Goal: Information Seeking & Learning: Get advice/opinions

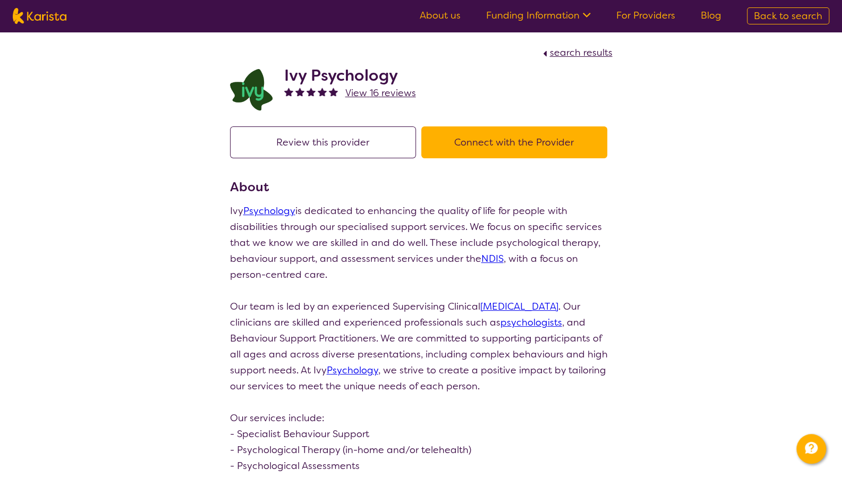
click at [474, 144] on button "Connect with the Provider" at bounding box center [514, 142] width 186 height 32
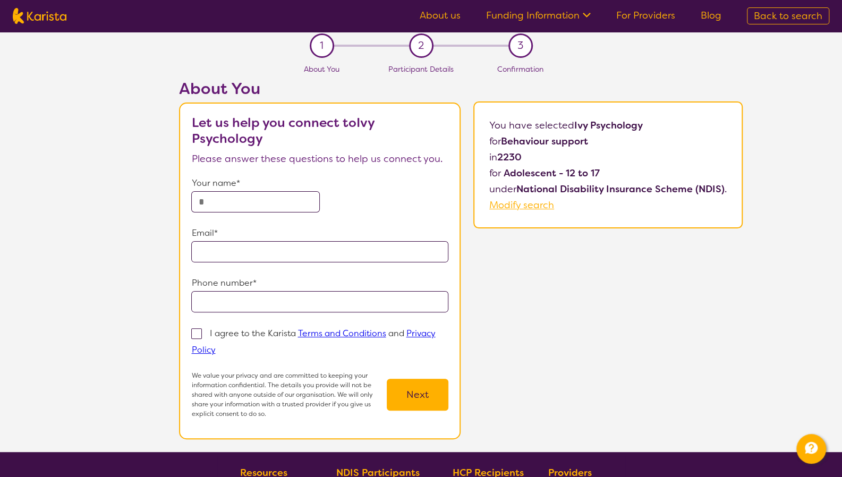
scroll to position [8, 0]
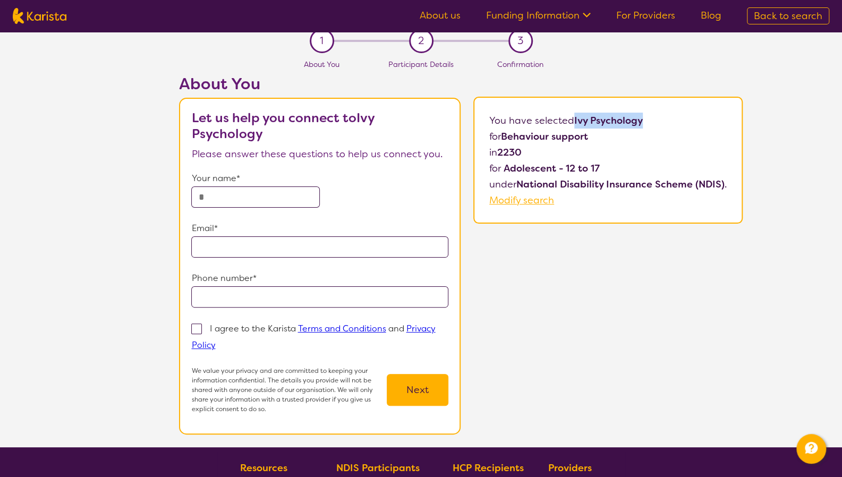
drag, startPoint x: 652, startPoint y: 115, endPoint x: 573, endPoint y: 125, distance: 79.2
click at [573, 125] on p "You have selected Ivy Psychology for Behaviour support in 2230 for Adolescent -…" at bounding box center [607, 161] width 237 height 96
copy b "Ivy Psychology"
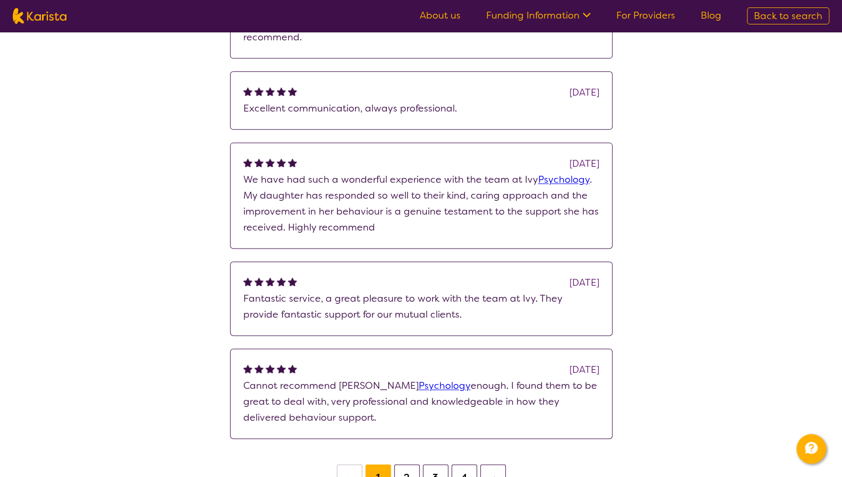
scroll to position [805, 0]
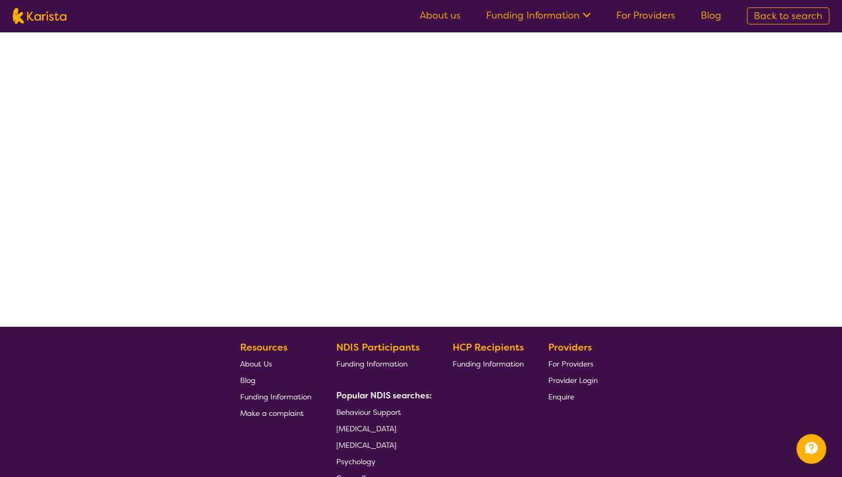
select select "by_score"
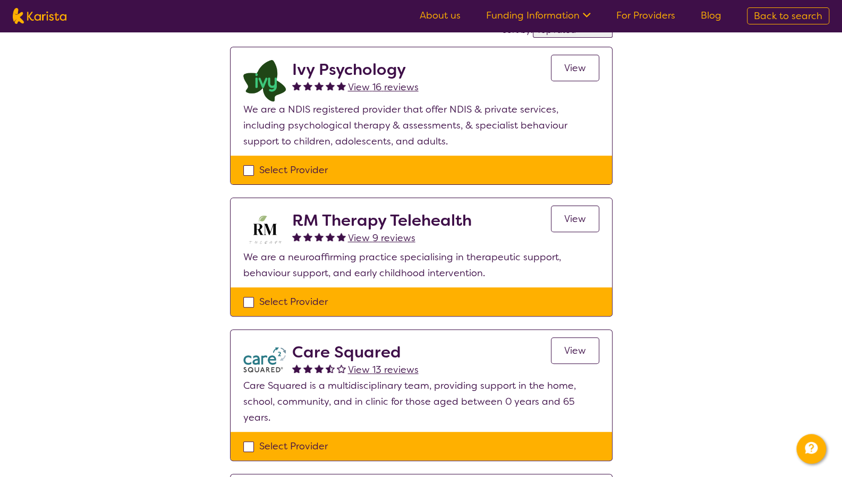
scroll to position [102, 0]
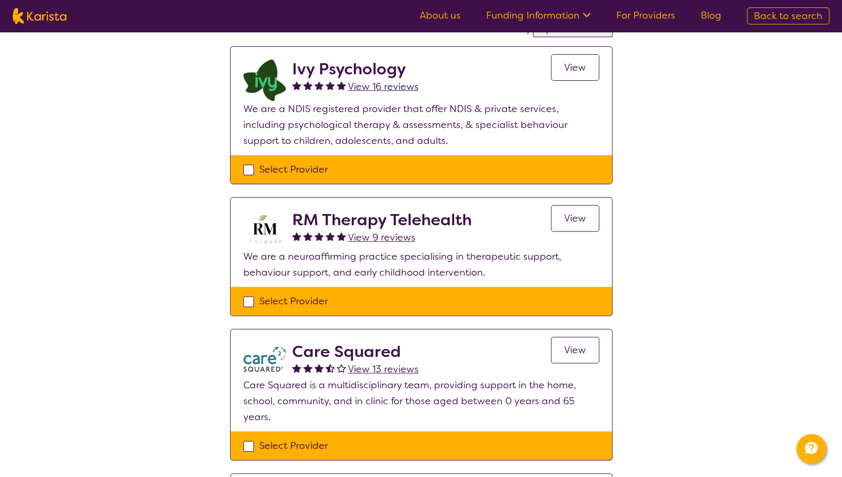
click at [568, 355] on link "View" at bounding box center [575, 350] width 48 height 27
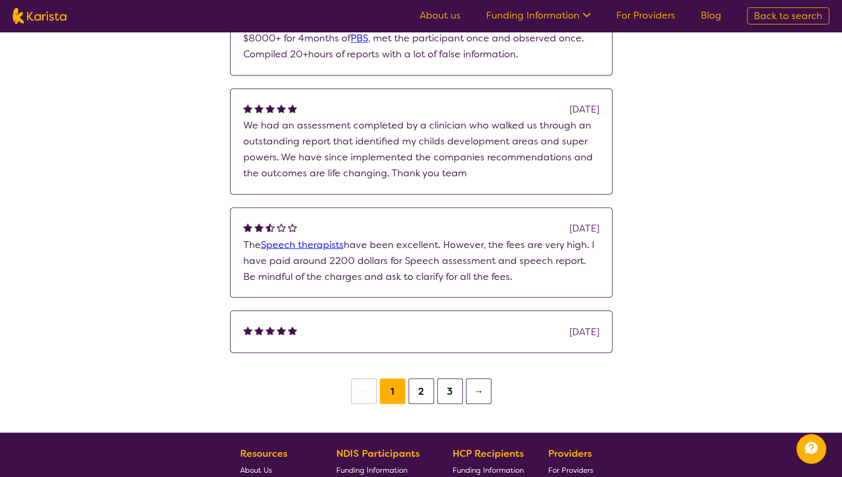
scroll to position [1038, 0]
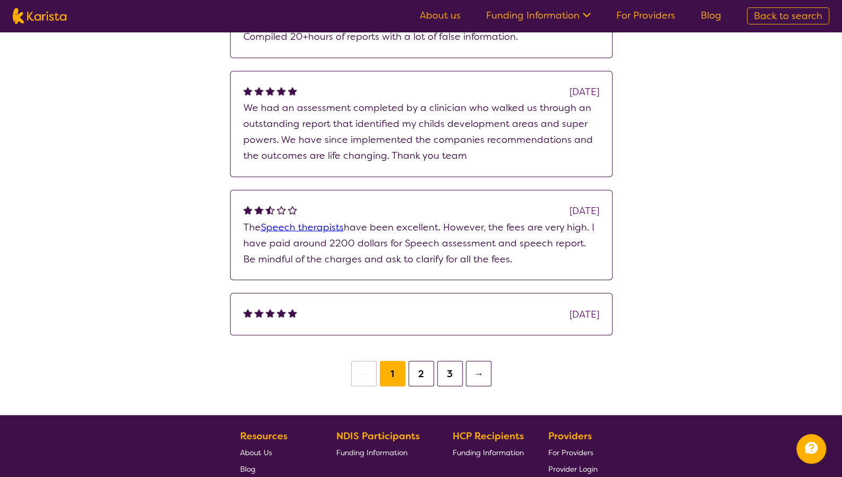
click at [435, 362] on li "3" at bounding box center [449, 373] width 29 height 25
click at [426, 367] on button "2" at bounding box center [420, 373] width 25 height 25
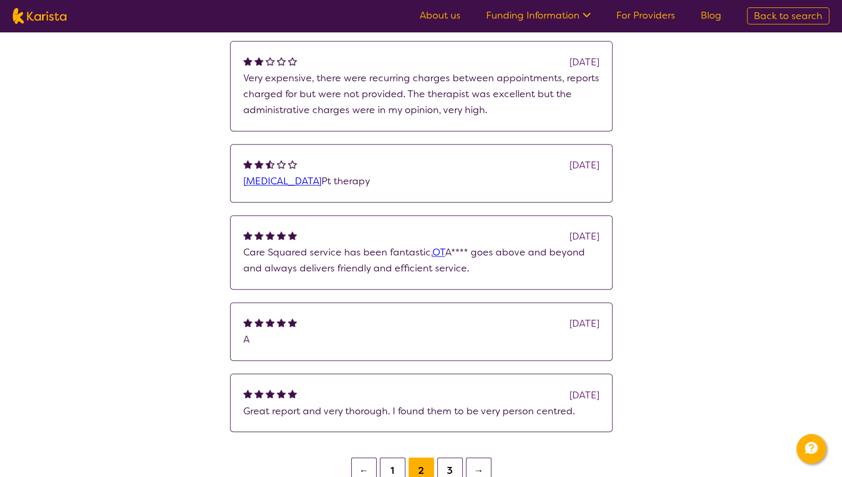
scroll to position [912, 0]
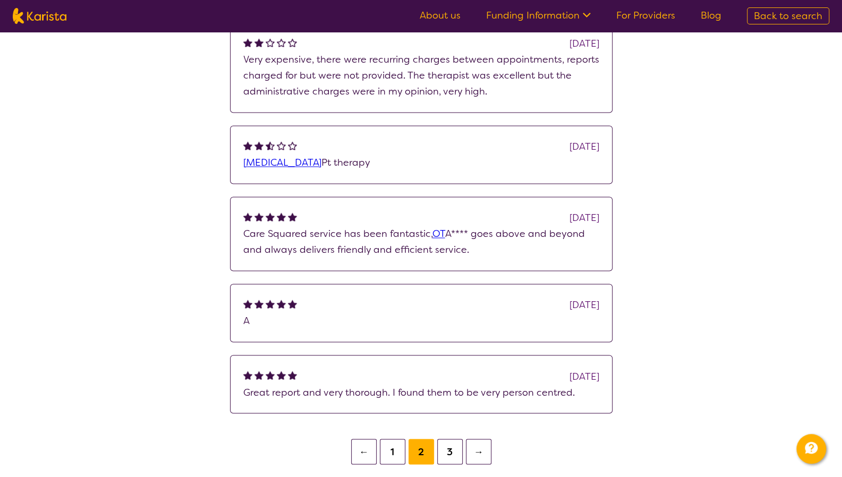
click at [387, 445] on button "1" at bounding box center [392, 451] width 25 height 25
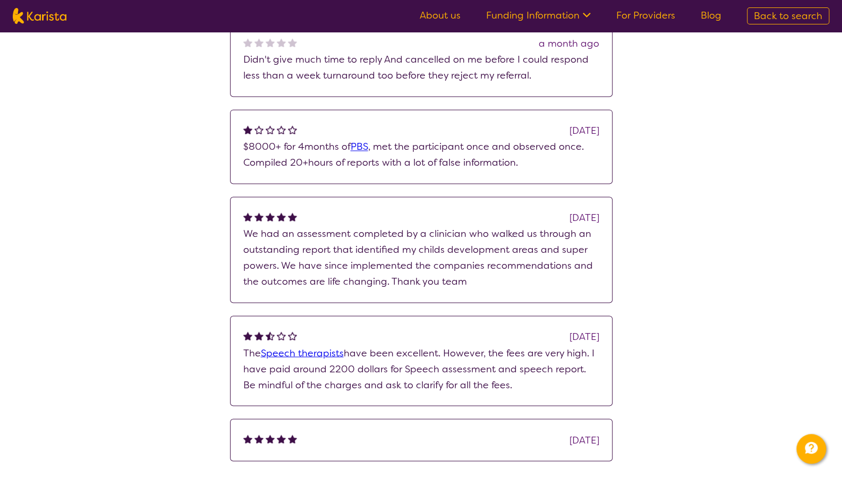
scroll to position [1038, 0]
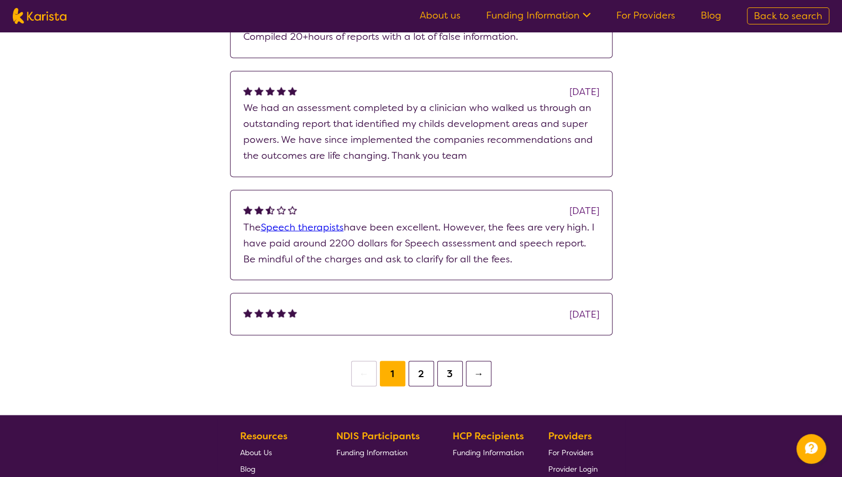
select select "by_score"
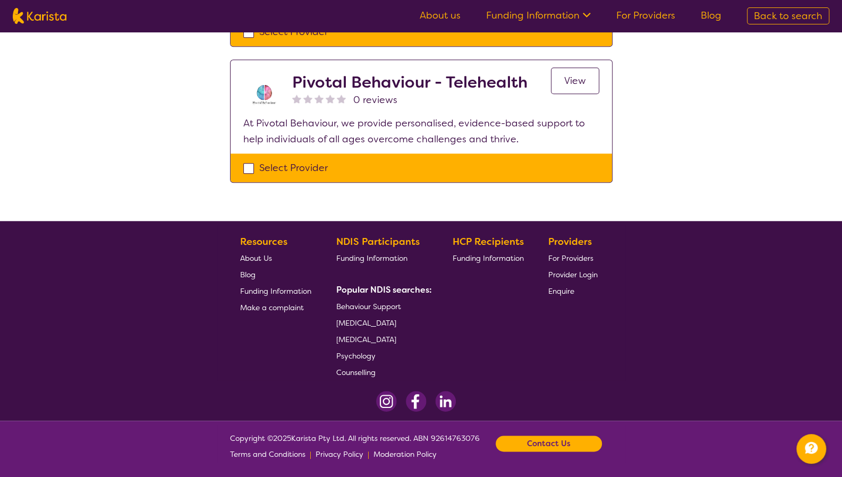
scroll to position [102, 0]
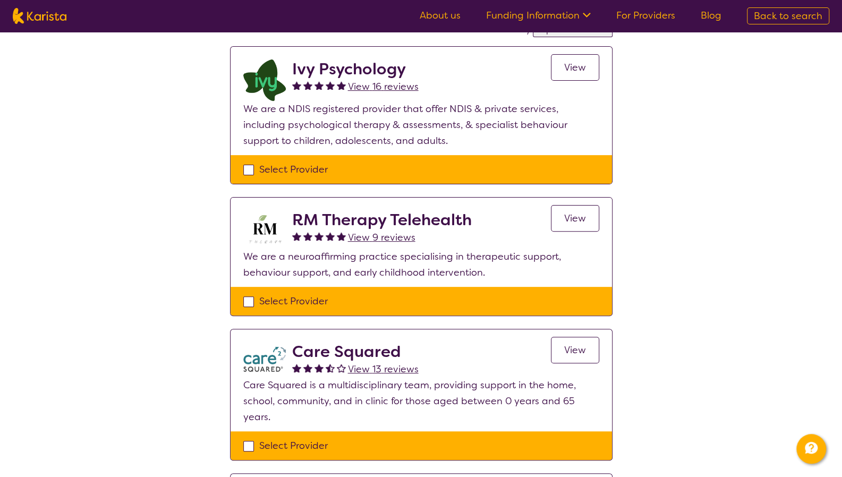
click at [573, 224] on link "View" at bounding box center [575, 218] width 48 height 27
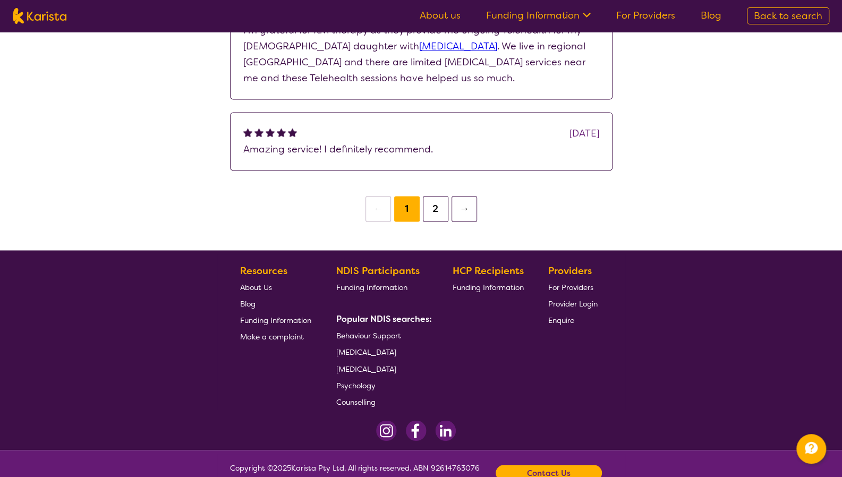
scroll to position [935, 0]
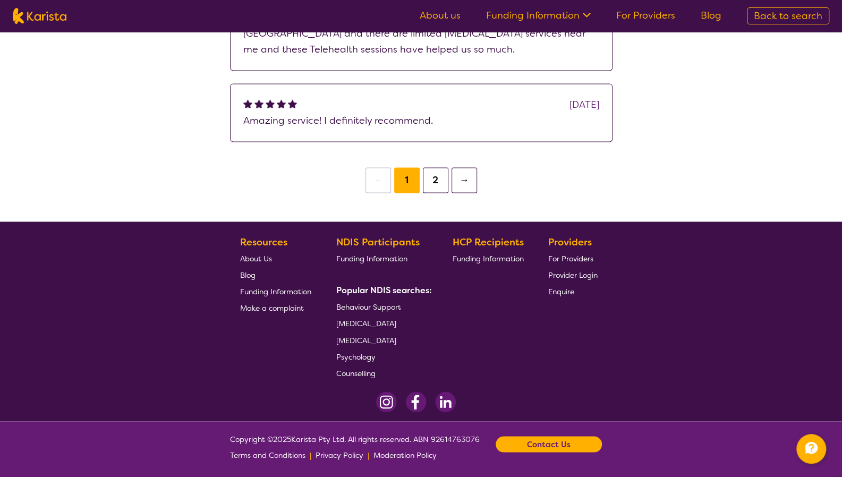
click at [441, 177] on button "2" at bounding box center [435, 179] width 25 height 25
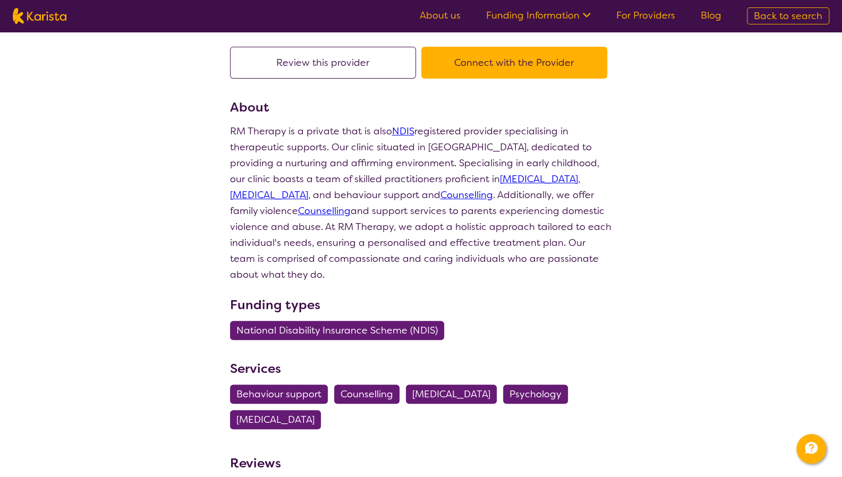
scroll to position [78, 0]
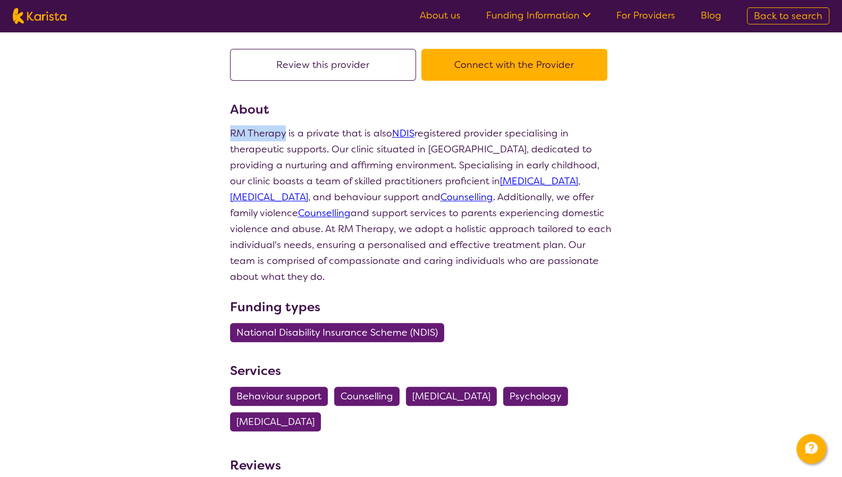
drag, startPoint x: 283, startPoint y: 135, endPoint x: 224, endPoint y: 121, distance: 61.2
copy p "RM Therapy"
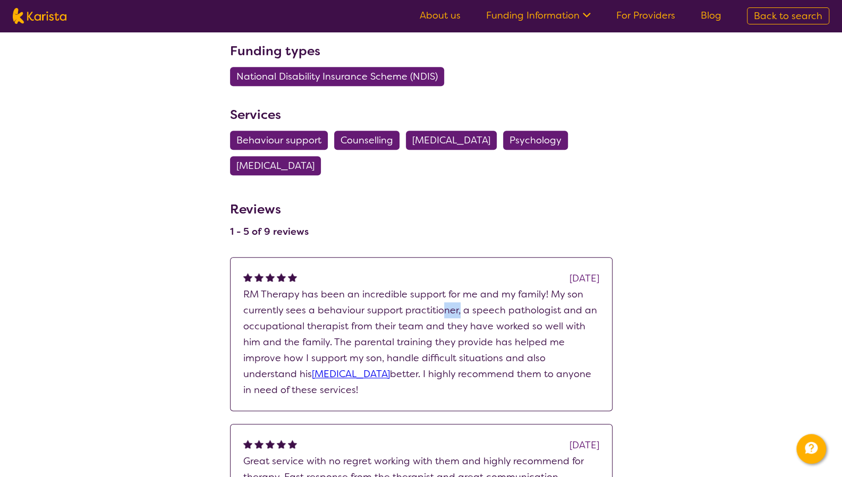
drag, startPoint x: 458, startPoint y: 308, endPoint x: 443, endPoint y: 307, distance: 14.9
click at [443, 307] on p "RM Therapy has been an incredible support for me and my family! My son currentl…" at bounding box center [421, 342] width 356 height 112
click at [292, 138] on span "Behaviour support" at bounding box center [278, 140] width 85 height 19
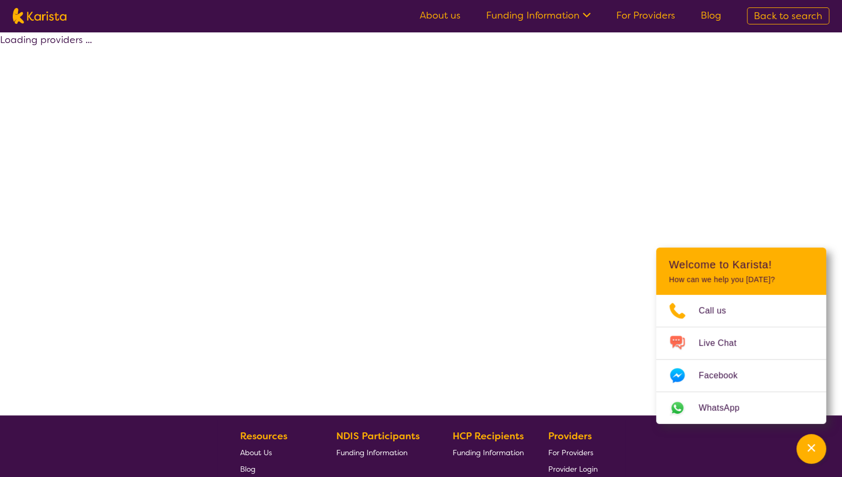
scroll to position [102, 0]
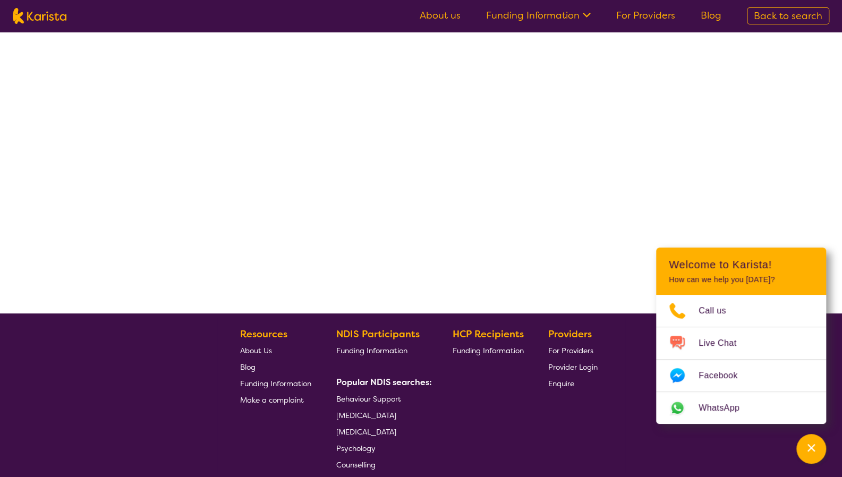
select select "by_score"
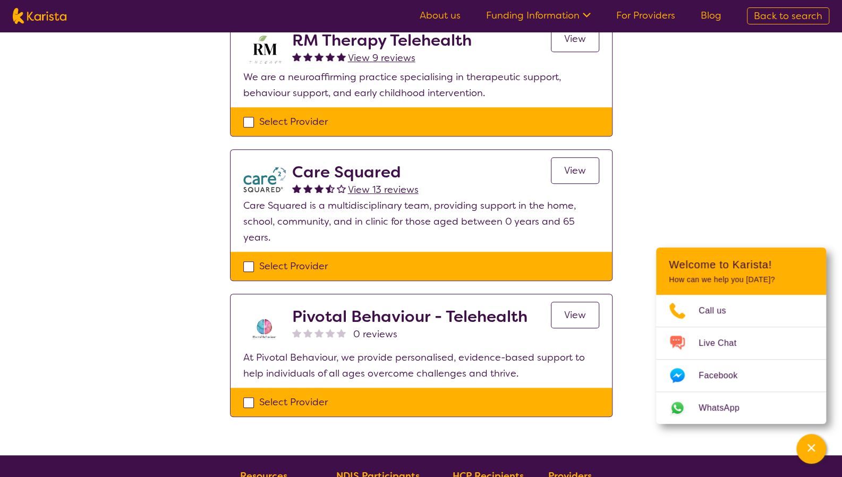
scroll to position [0, 0]
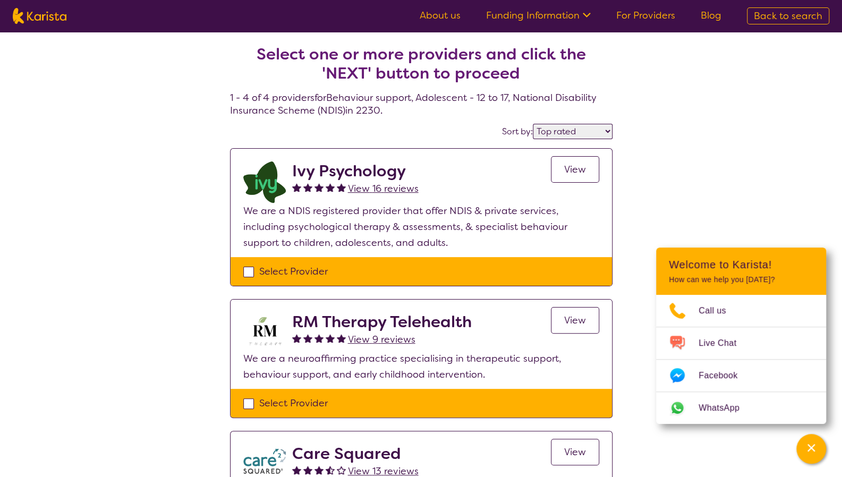
click at [350, 162] on h2 "Ivy Psychology" at bounding box center [355, 170] width 126 height 19
click at [367, 188] on span "View 16 reviews" at bounding box center [383, 188] width 71 height 13
